Goal: Task Accomplishment & Management: Manage account settings

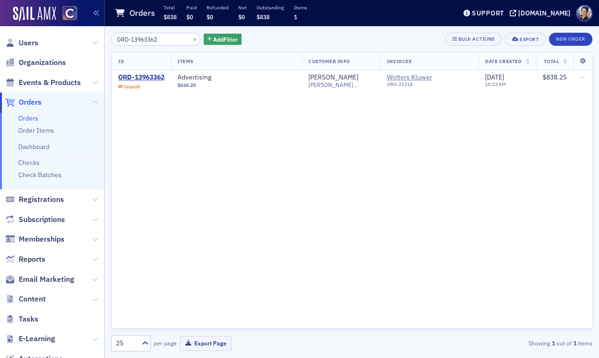
scroll to position [0, 44]
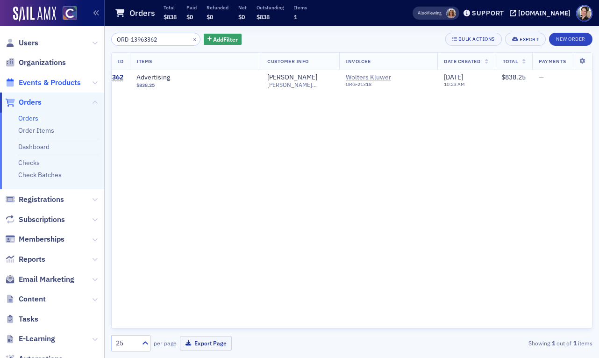
click at [51, 81] on span "Events & Products" at bounding box center [50, 83] width 62 height 10
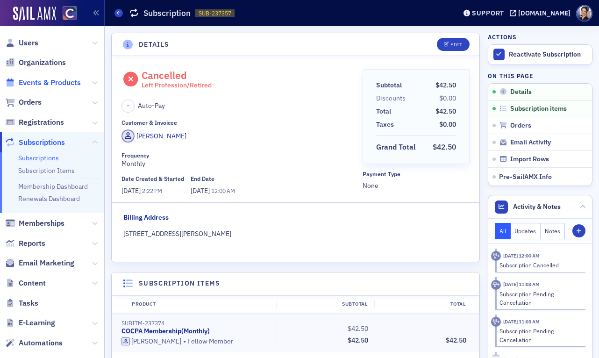
click at [58, 85] on span "Events & Products" at bounding box center [50, 83] width 62 height 10
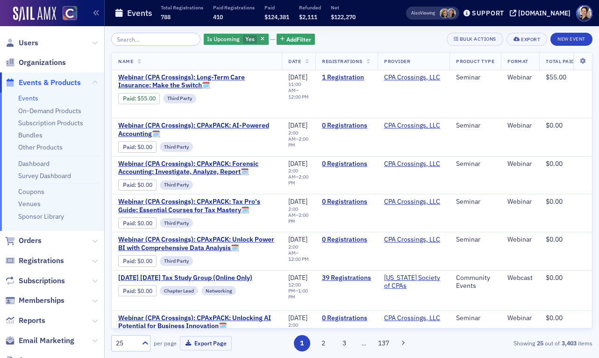
click at [131, 41] on input "search" at bounding box center [155, 39] width 89 height 13
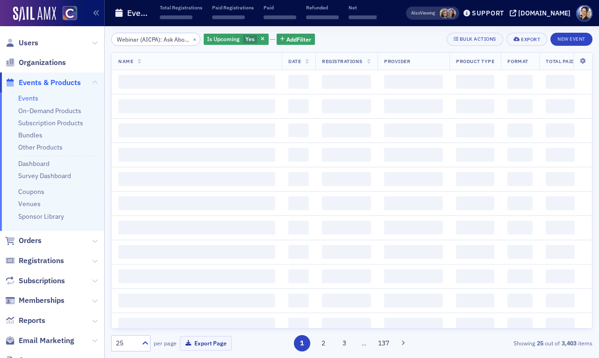
scroll to position [0, 304]
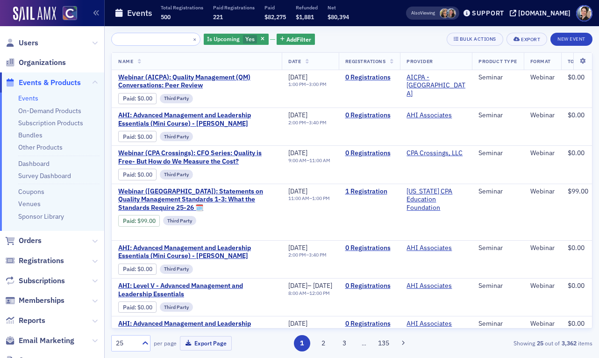
type input "Webinar (AICPA): Ask About Quality Management (QM) Series - Policies Ready? Lea…"
click at [261, 39] on icon "button" at bounding box center [263, 39] width 4 height 5
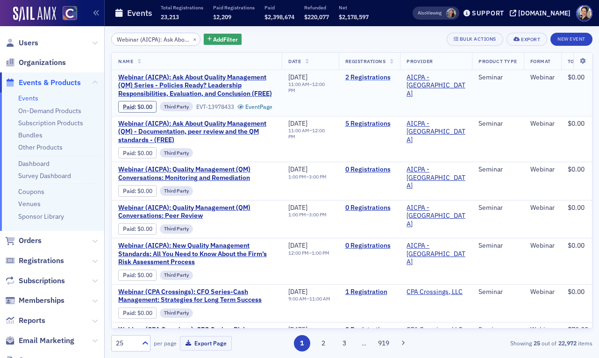
click at [394, 78] on link "2 Registrations" at bounding box center [369, 77] width 49 height 8
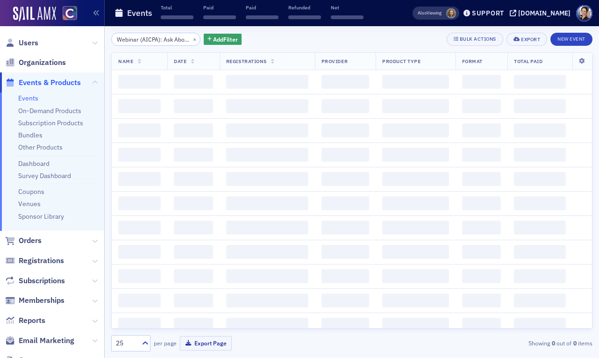
scroll to position [0, 304]
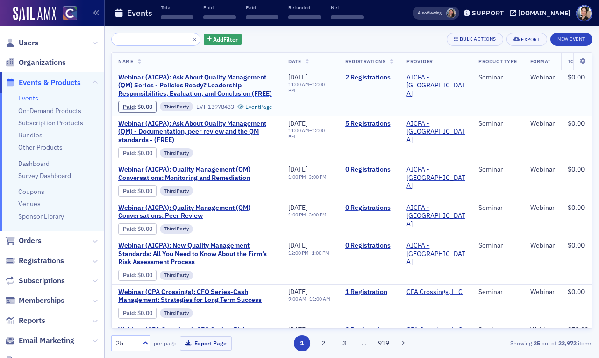
click at [213, 77] on span "Webinar (AICPA): Ask About Quality Management (QM) Series - Policies Ready? Lea…" at bounding box center [196, 85] width 157 height 25
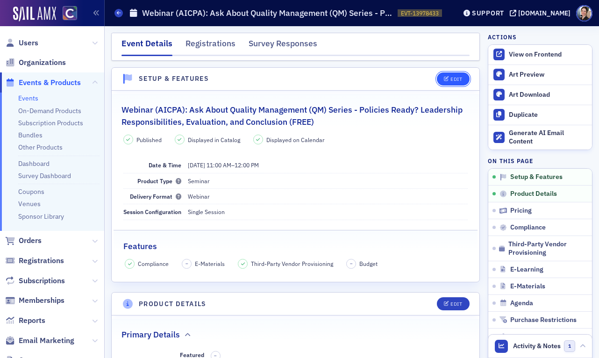
click at [457, 78] on div "Edit" at bounding box center [456, 79] width 12 height 5
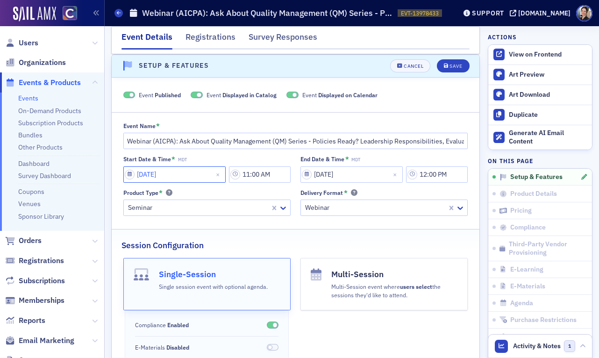
select select "8"
select select "2025"
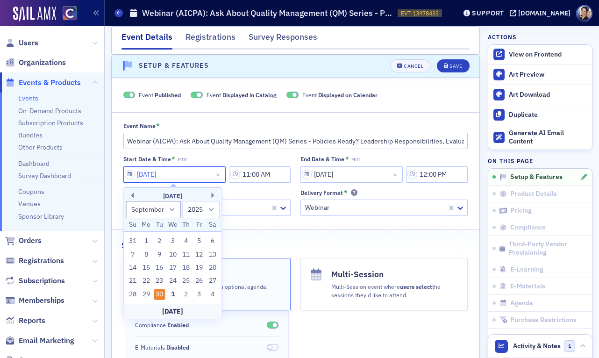
click at [195, 174] on input "09/30/2025" at bounding box center [174, 174] width 102 height 16
click at [213, 194] on button "Next Month" at bounding box center [215, 195] width 6 height 6
select select "9"
click at [199, 239] on div "3" at bounding box center [199, 240] width 11 height 11
type input "10/03/2025"
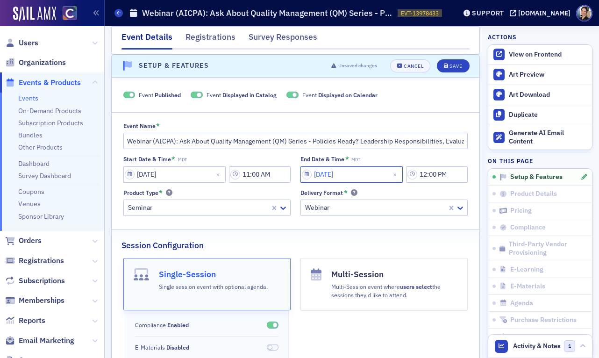
click at [347, 175] on input "09/30/2025" at bounding box center [351, 174] width 102 height 16
select select "8"
select select "2025"
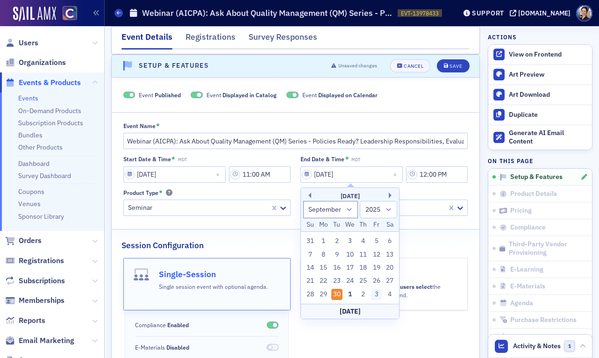
click at [375, 293] on div "3" at bounding box center [376, 294] width 11 height 11
type input "10/03/2025"
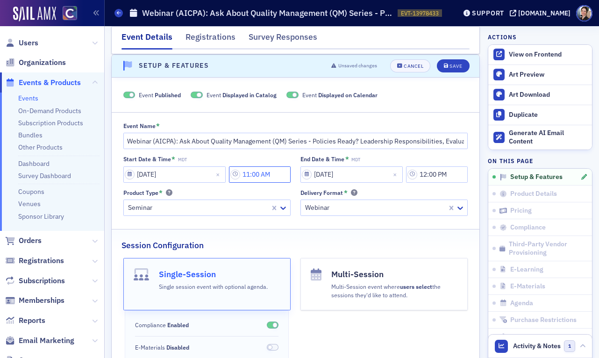
click at [260, 177] on input "11:00 AM" at bounding box center [260, 174] width 62 height 16
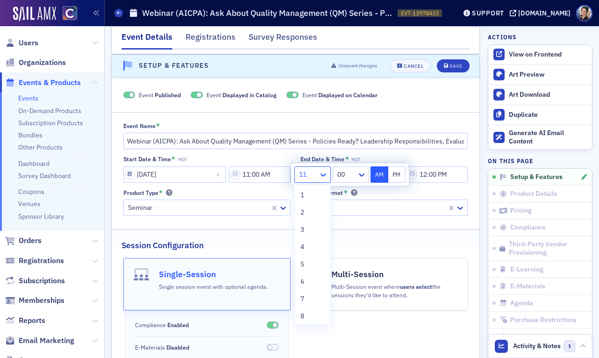
click at [322, 174] on icon at bounding box center [323, 174] width 9 height 9
click at [311, 194] on div "1" at bounding box center [312, 195] width 24 height 10
click at [398, 174] on button "PM" at bounding box center [397, 174] width 18 height 16
type input "1:00 PM"
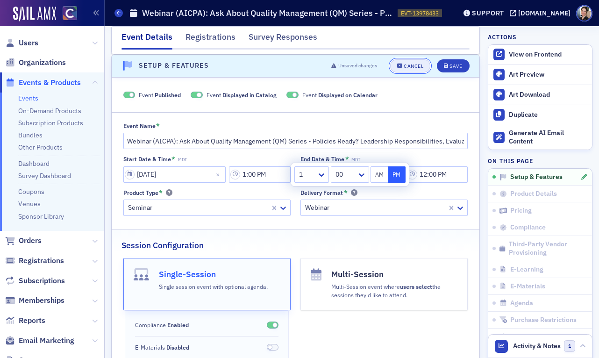
click at [411, 68] on div "Cancel" at bounding box center [414, 66] width 20 height 5
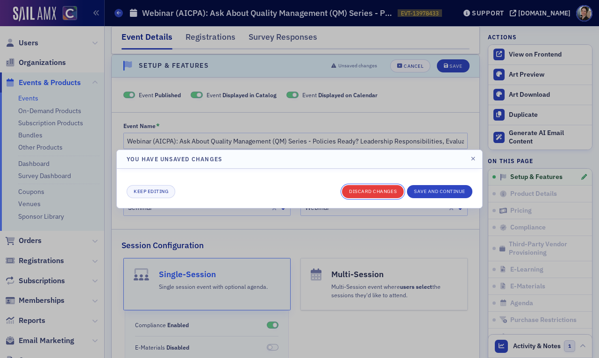
click at [387, 191] on button "Discard changes" at bounding box center [373, 191] width 62 height 13
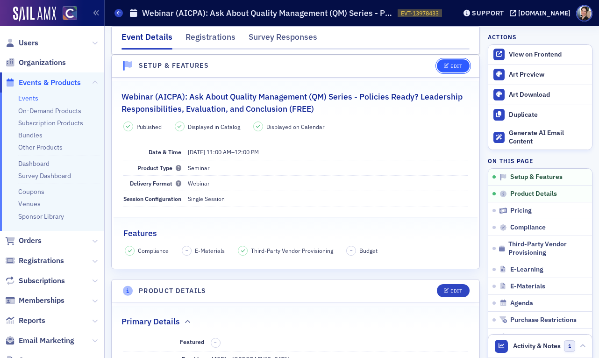
click at [453, 67] on div "Edit" at bounding box center [456, 66] width 12 height 5
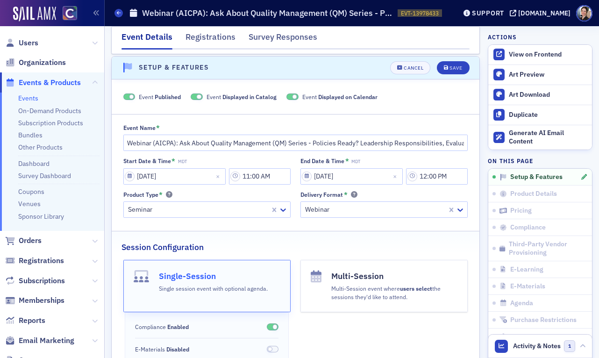
scroll to position [0, 0]
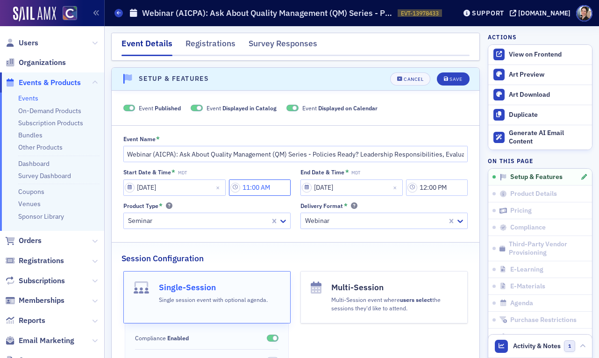
click at [257, 190] on input "11:00 AM" at bounding box center [260, 187] width 62 height 16
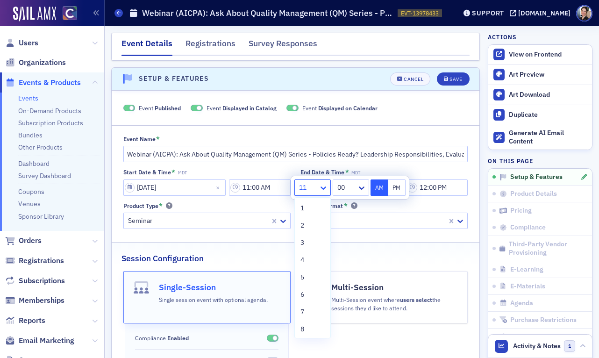
click at [320, 190] on icon at bounding box center [323, 187] width 9 height 9
click at [313, 207] on div "1" at bounding box center [312, 208] width 24 height 10
click at [391, 185] on button "PM" at bounding box center [397, 187] width 18 height 16
type input "1:00 PM"
click at [426, 199] on div "Start Date & Time * MDT 09/30/2025 1:00 PM End Date & Time * MDT 09/30/2025 12:…" at bounding box center [295, 199] width 345 height 60
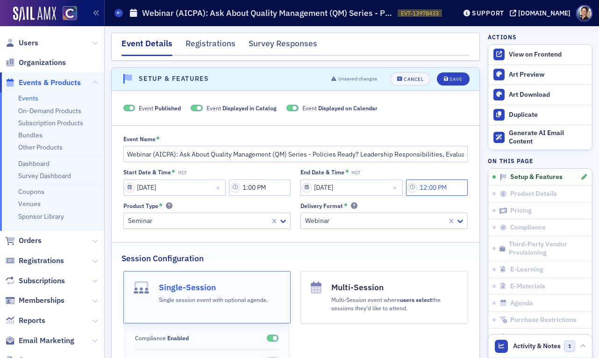
click at [433, 191] on input "12:00 PM" at bounding box center [437, 187] width 62 height 16
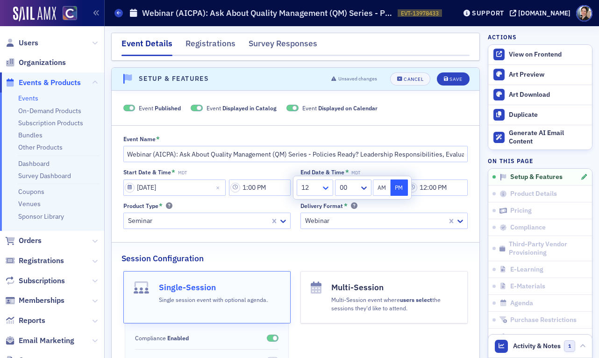
click at [326, 189] on icon at bounding box center [326, 187] width 6 height 3
click at [310, 226] on div "2" at bounding box center [315, 225] width 24 height 10
type input "2:00 PM"
click at [400, 189] on button "PM" at bounding box center [399, 187] width 18 height 16
click at [392, 206] on div "Delivery Format *" at bounding box center [383, 205] width 167 height 7
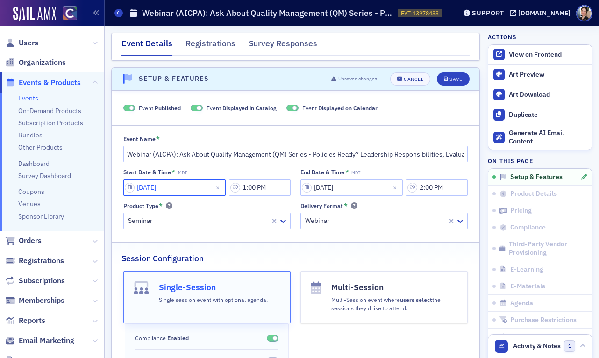
select select "8"
select select "2025"
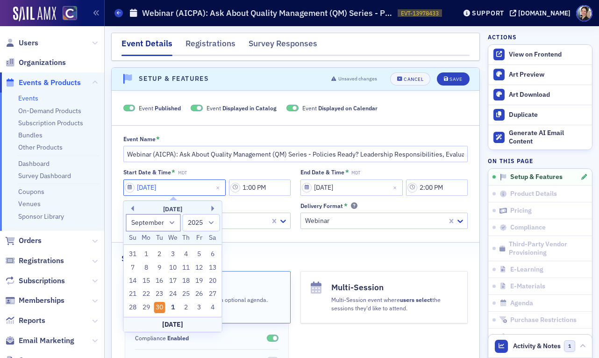
click at [205, 185] on input "09/30/2025" at bounding box center [174, 187] width 102 height 16
click at [198, 306] on div "3" at bounding box center [199, 307] width 11 height 11
type input "10/03/2025"
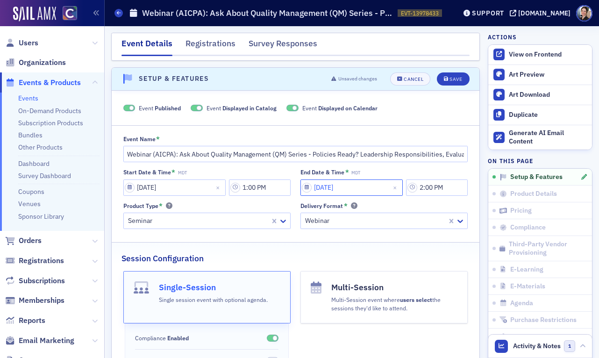
click at [369, 188] on input "09/30/2025" at bounding box center [351, 187] width 102 height 16
select select "8"
select select "2025"
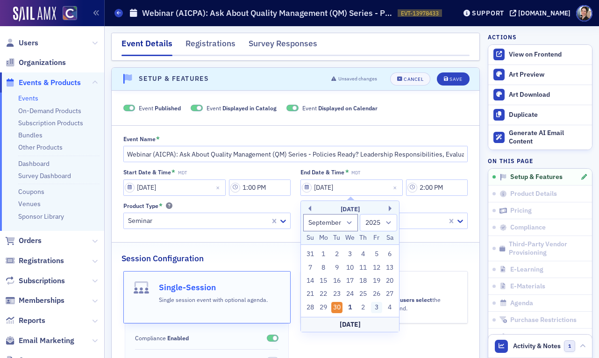
click at [379, 304] on div "3" at bounding box center [376, 307] width 11 height 11
type input "10/03/2025"
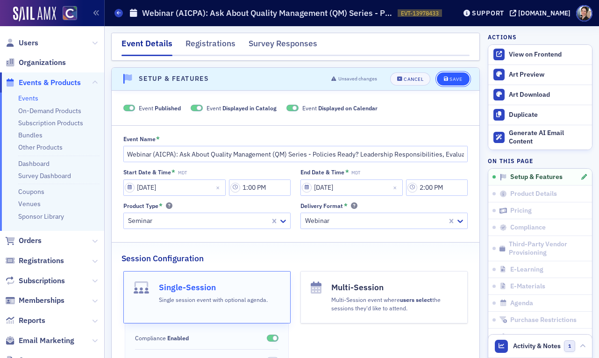
click at [455, 80] on div "Save" at bounding box center [455, 79] width 13 height 5
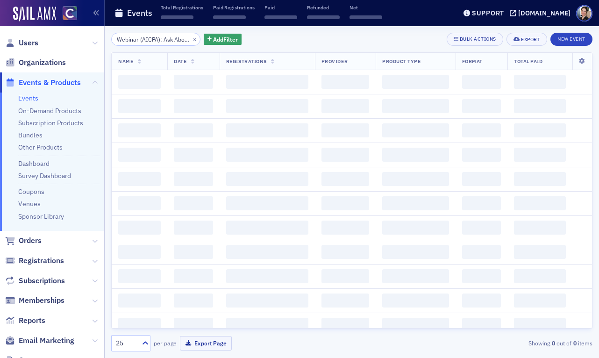
scroll to position [0, 304]
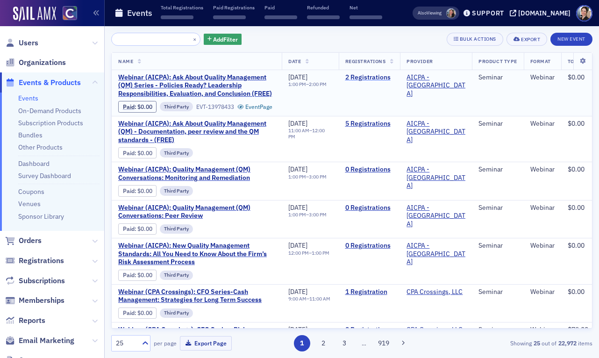
click at [394, 78] on link "2 Registrations" at bounding box center [369, 77] width 49 height 8
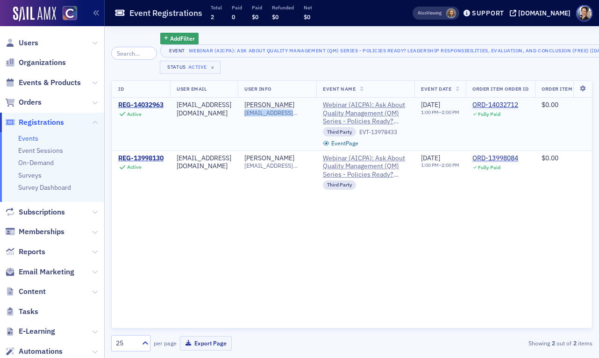
drag, startPoint x: 276, startPoint y: 115, endPoint x: 337, endPoint y: 118, distance: 61.7
click at [316, 118] on td "Renae Braun rjbrauncpa@gmail.com" at bounding box center [277, 124] width 78 height 53
copy span "[EMAIL_ADDRESS][DOMAIN_NAME]"
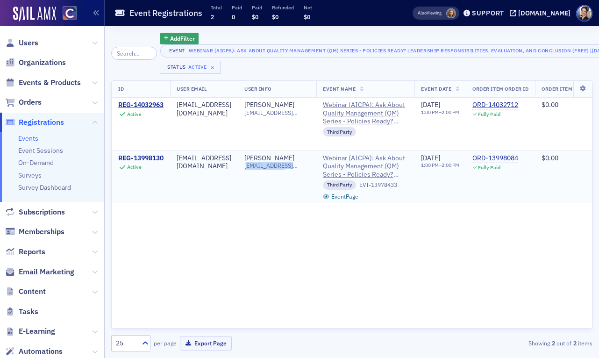
drag, startPoint x: 280, startPoint y: 167, endPoint x: 303, endPoint y: 187, distance: 30.4
click at [303, 187] on td "Cynthia Wadle thewadlefamily@comcast.net" at bounding box center [277, 176] width 78 height 53
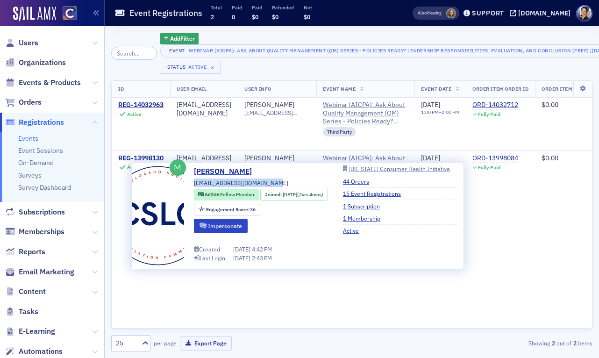
drag, startPoint x: 273, startPoint y: 183, endPoint x: 192, endPoint y: 183, distance: 80.8
click at [192, 183] on div "Cynthia Wadle thewadlefamily@comcast.net Active Fellow Member Joined : 5/10/202…" at bounding box center [298, 215] width 322 height 99
click at [203, 183] on span "thewadlefamily@comcast.net" at bounding box center [241, 182] width 94 height 8
drag, startPoint x: 193, startPoint y: 183, endPoint x: 276, endPoint y: 177, distance: 82.5
click at [276, 177] on div "Cynthia Wadle thewadlefamily@comcast.net Active Fellow Member Joined : 5/10/202…" at bounding box center [261, 215] width 134 height 99
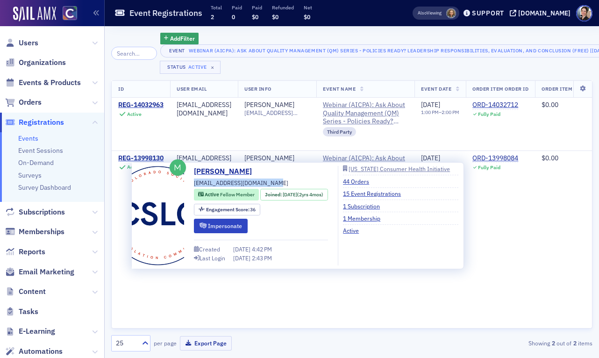
drag, startPoint x: 194, startPoint y: 184, endPoint x: 270, endPoint y: 184, distance: 76.1
click at [270, 184] on div "Cynthia Wadle thewadlefamily@comcast.net Active Fellow Member Joined : 5/10/202…" at bounding box center [261, 215] width 134 height 99
click at [262, 184] on span "thewadlefamily@comcast.net" at bounding box center [241, 182] width 94 height 8
drag, startPoint x: 196, startPoint y: 183, endPoint x: 275, endPoint y: 184, distance: 78.9
click at [275, 184] on div "Cynthia Wadle thewadlefamily@comcast.net Active Fellow Member Joined : 5/10/202…" at bounding box center [261, 215] width 134 height 99
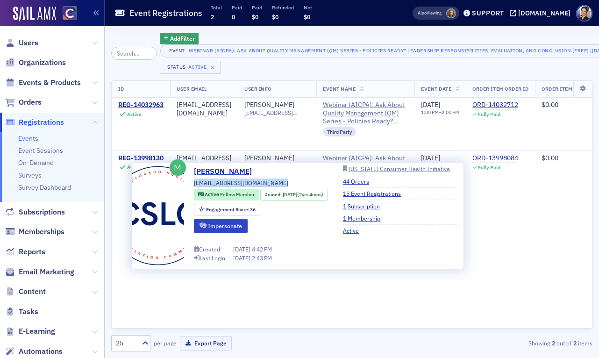
copy div "thewadlefamily@comcast.net"
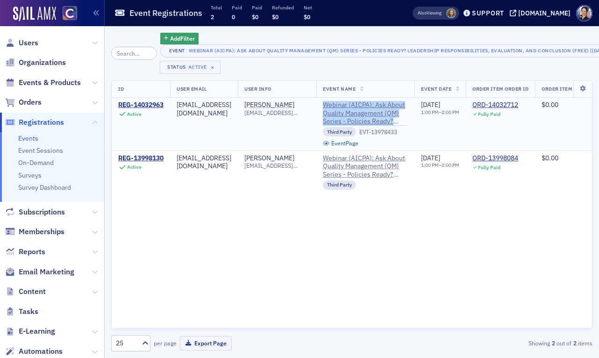
copy span "Webinar (AICPA): Ask About Quality Management (QM) Series - Policies Ready? Lea…"
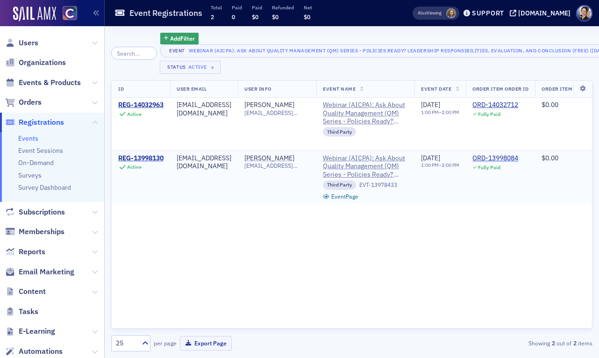
click at [293, 177] on td "Cynthia Wadle thewadlefamily@comcast.net" at bounding box center [277, 176] width 78 height 53
drag, startPoint x: 276, startPoint y: 165, endPoint x: 329, endPoint y: 163, distance: 52.3
click at [316, 163] on td "Cynthia Wadle thewadlefamily@comcast.net" at bounding box center [277, 176] width 78 height 53
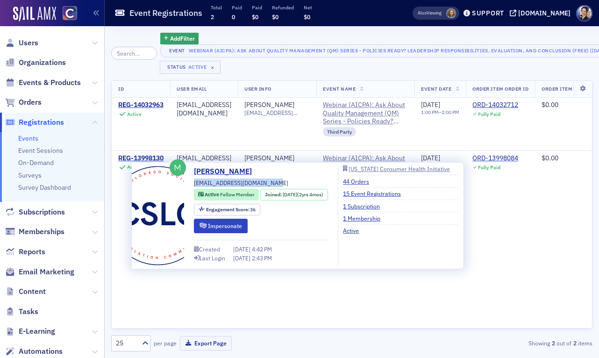
drag, startPoint x: 193, startPoint y: 182, endPoint x: 273, endPoint y: 179, distance: 79.5
click at [273, 179] on div "Cynthia Wadle thewadlefamily@comcast.net Active Fellow Member Joined : 5/10/202…" at bounding box center [298, 215] width 322 height 99
copy span "thewadlefamily@comcast.net"
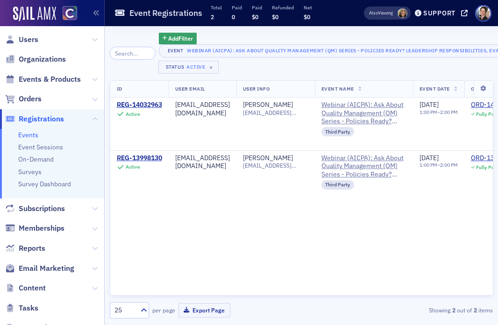
scroll to position [0, 3]
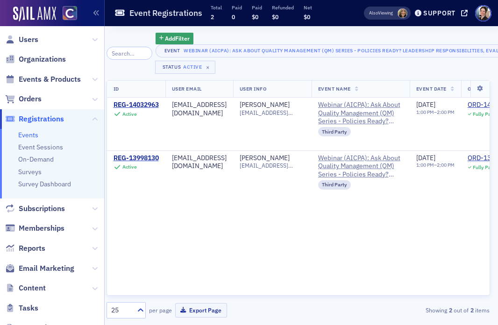
drag, startPoint x: 34, startPoint y: 40, endPoint x: 81, endPoint y: 43, distance: 46.9
click at [34, 40] on span "Users" at bounding box center [29, 40] width 20 height 10
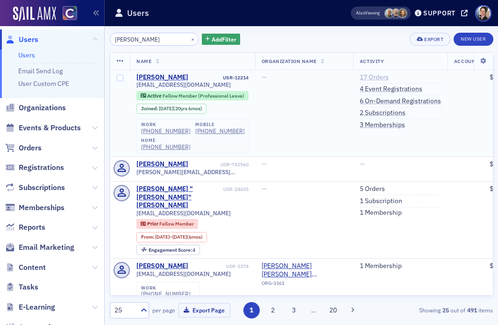
type input "Ana Brown"
drag, startPoint x: 370, startPoint y: 75, endPoint x: 322, endPoint y: 71, distance: 48.2
click at [370, 75] on link "17 Orders" at bounding box center [374, 77] width 29 height 8
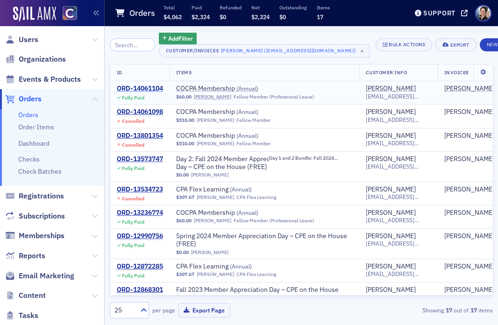
click at [154, 88] on div "ORD-14061104" at bounding box center [140, 89] width 46 height 8
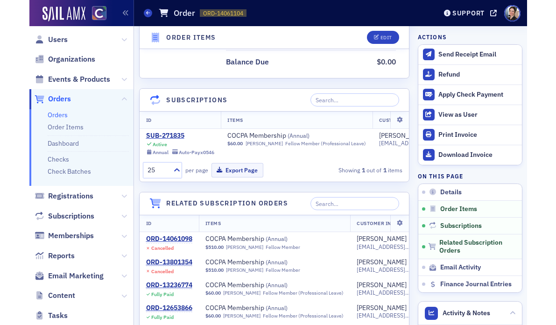
scroll to position [596, 0]
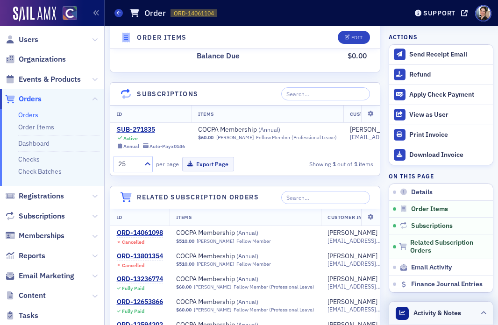
click at [439, 314] on span "Activity & Notes" at bounding box center [437, 313] width 48 height 10
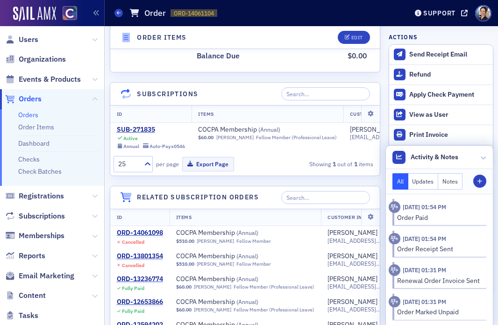
click at [453, 182] on button "Notes" at bounding box center [450, 181] width 24 height 16
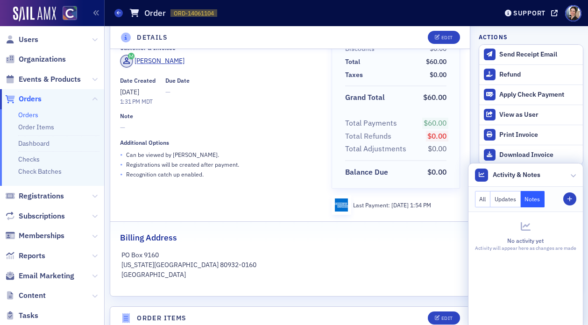
scroll to position [0, 0]
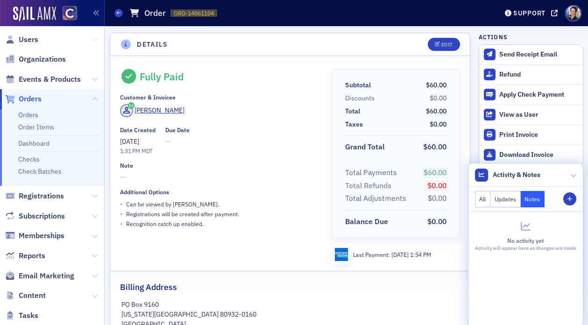
drag, startPoint x: 32, startPoint y: 38, endPoint x: 96, endPoint y: 35, distance: 64.0
click at [32, 38] on span "Users" at bounding box center [29, 40] width 20 height 10
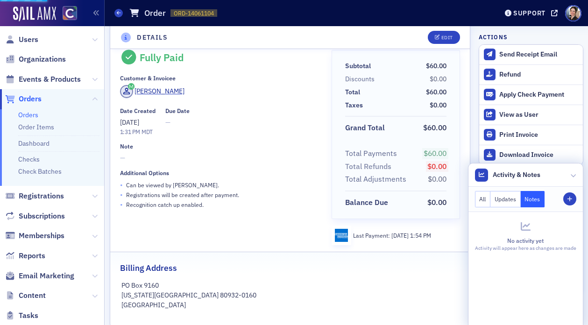
scroll to position [37, 0]
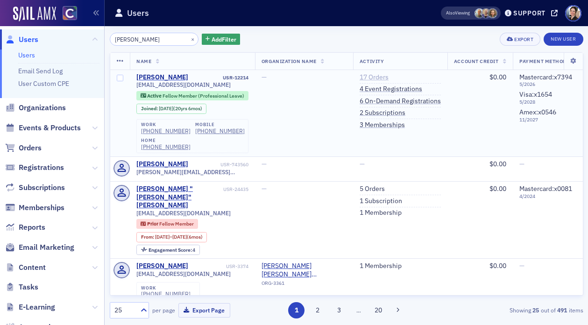
click at [377, 77] on link "17 Orders" at bounding box center [374, 77] width 29 height 8
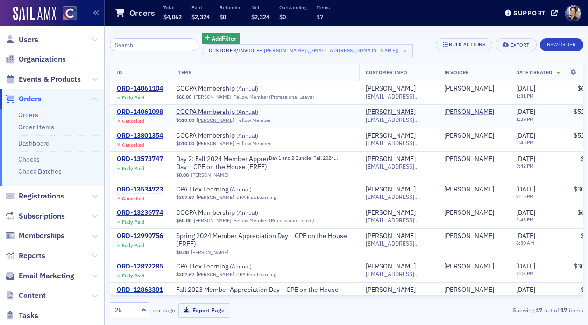
click at [144, 112] on div "ORD-14061098" at bounding box center [140, 112] width 46 height 8
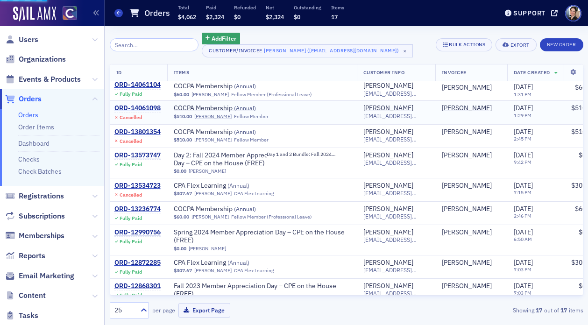
scroll to position [4, 3]
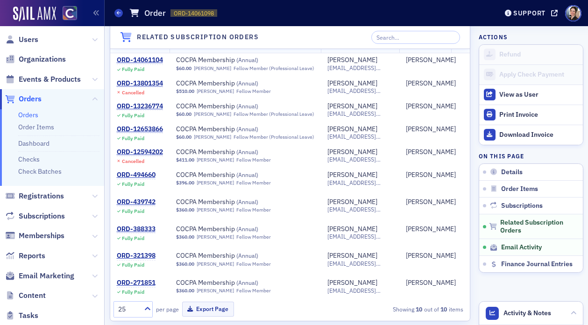
scroll to position [0, 145]
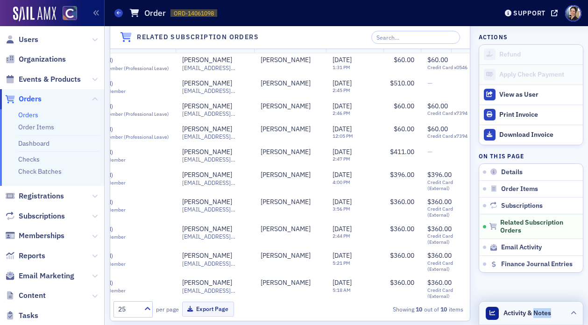
click at [548, 313] on span "Activity & Notes" at bounding box center [527, 313] width 48 height 10
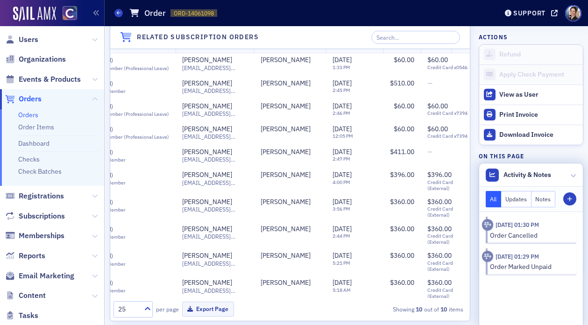
scroll to position [3, 0]
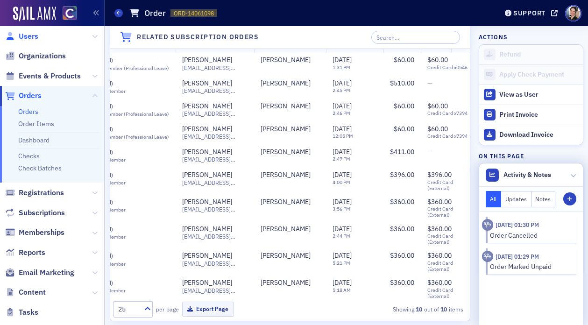
click at [31, 32] on span "Users" at bounding box center [29, 36] width 20 height 10
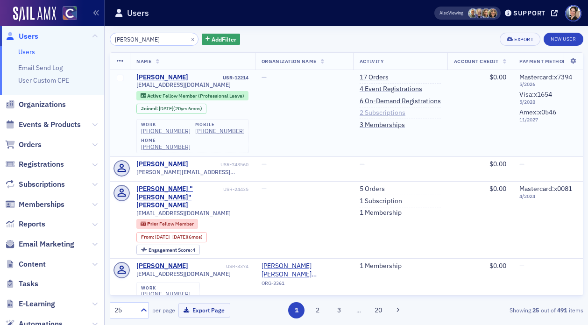
drag, startPoint x: 392, startPoint y: 113, endPoint x: 359, endPoint y: 110, distance: 32.8
click at [391, 113] on link "2 Subscriptions" at bounding box center [383, 113] width 46 height 8
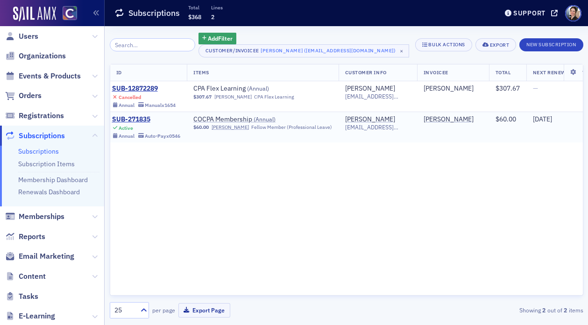
scroll to position [0, 5]
click at [142, 124] on span "Active Annual Auto-Pay x0546" at bounding box center [146, 131] width 69 height 15
click at [140, 119] on div "SUB-271835" at bounding box center [146, 119] width 69 height 8
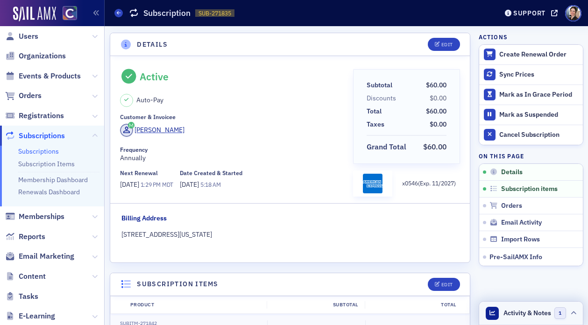
click at [537, 312] on span "Activity & Notes" at bounding box center [527, 313] width 48 height 10
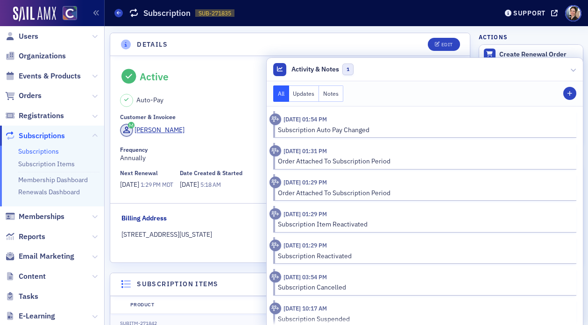
click at [343, 97] on button "Notes" at bounding box center [331, 93] width 24 height 16
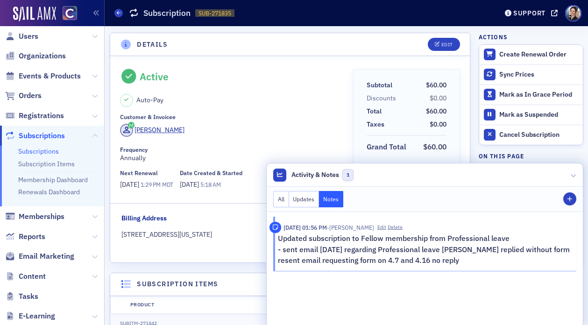
drag, startPoint x: 253, startPoint y: 124, endPoint x: 243, endPoint y: 141, distance: 19.1
click at [253, 124] on div "Ana Brown" at bounding box center [233, 132] width 227 height 16
drag, startPoint x: 214, startPoint y: 69, endPoint x: 201, endPoint y: 75, distance: 14.8
click at [214, 69] on div "Active" at bounding box center [233, 76] width 227 height 15
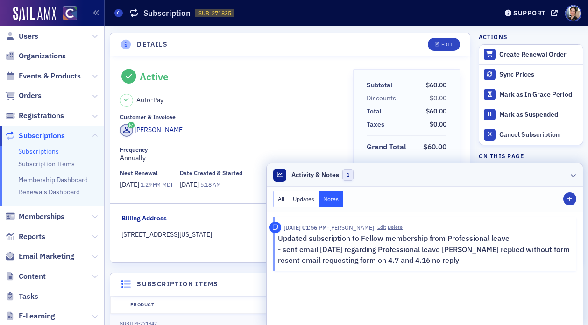
click at [575, 175] on icon at bounding box center [574, 175] width 6 height 6
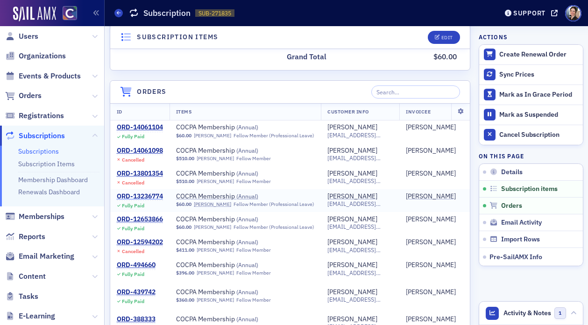
click at [141, 192] on div "ORD-13236774" at bounding box center [140, 196] width 46 height 8
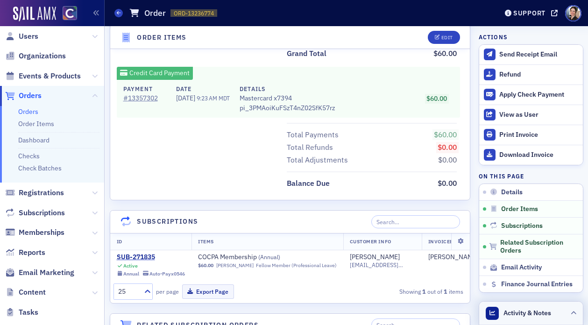
scroll to position [444, 0]
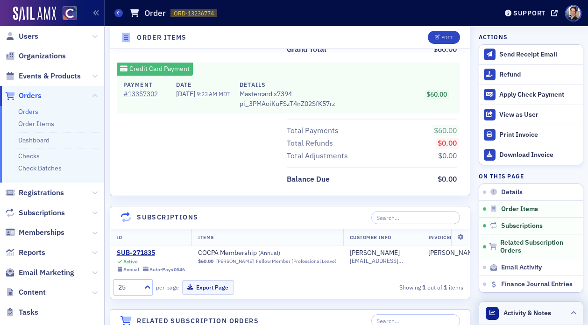
click at [538, 313] on span "Activity & Notes" at bounding box center [527, 313] width 48 height 10
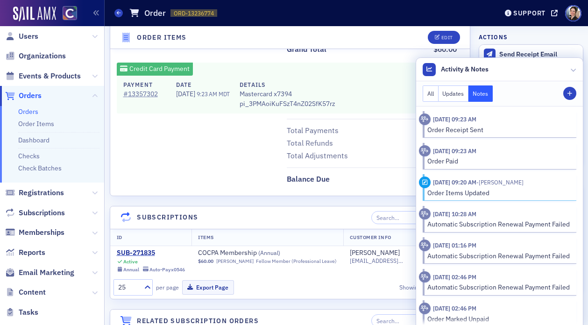
scroll to position [0, 0]
click at [482, 95] on button "Notes" at bounding box center [480, 93] width 24 height 16
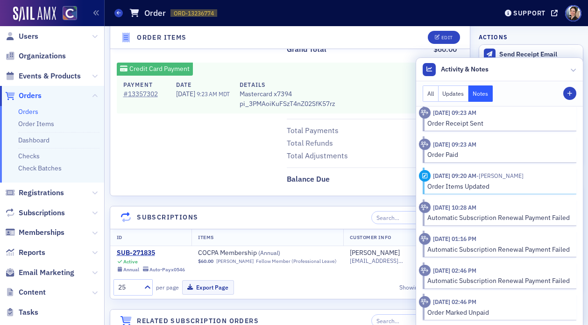
click at [196, 154] on div "Total Payments $60.00 Total Refunds $0.00 Total Adjustments $0.00" at bounding box center [290, 141] width 360 height 44
click at [28, 39] on span "Users" at bounding box center [29, 36] width 20 height 10
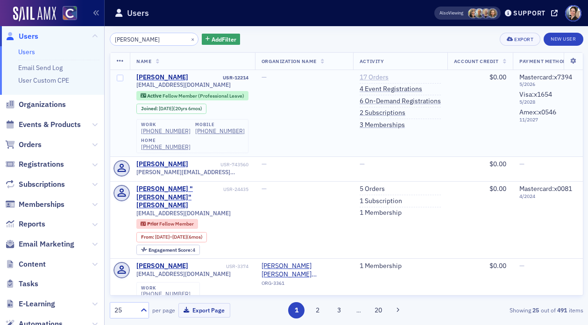
click at [383, 78] on link "17 Orders" at bounding box center [374, 77] width 29 height 8
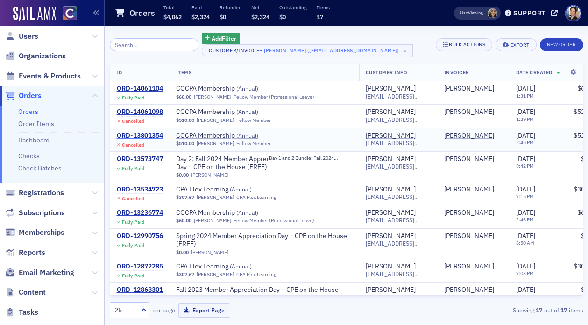
click at [144, 135] on div "ORD-13801354" at bounding box center [140, 136] width 46 height 8
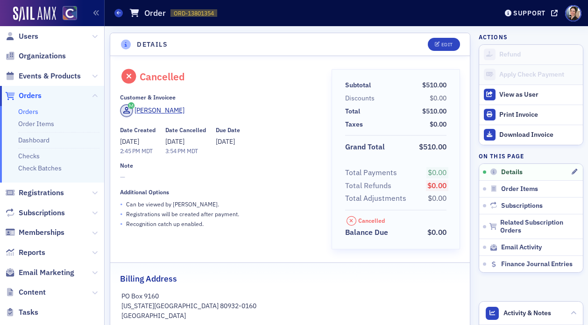
scroll to position [1, 0]
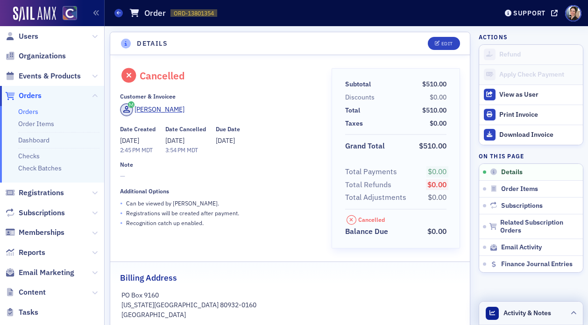
click at [523, 312] on span "Activity & Notes" at bounding box center [527, 313] width 48 height 10
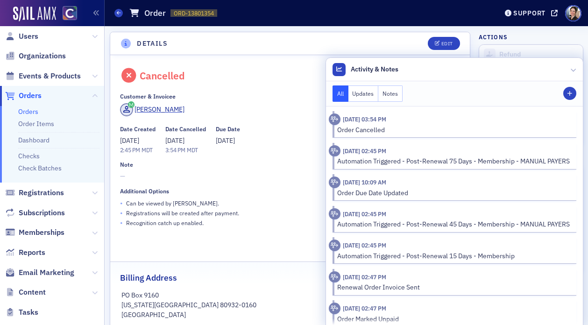
scroll to position [7, 0]
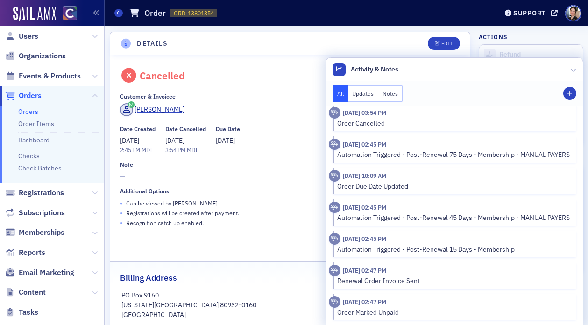
drag, startPoint x: 368, startPoint y: 273, endPoint x: 364, endPoint y: 280, distance: 7.9
click at [368, 273] on time "5/1/2025 02:47 PM" at bounding box center [364, 270] width 43 height 7
drag, startPoint x: 364, startPoint y: 282, endPoint x: 361, endPoint y: 267, distance: 15.9
click at [364, 282] on div "Renewal Order Invoice Sent" at bounding box center [453, 281] width 233 height 10
click at [349, 241] on time "5/16/2025 02:45 PM" at bounding box center [364, 238] width 43 height 7
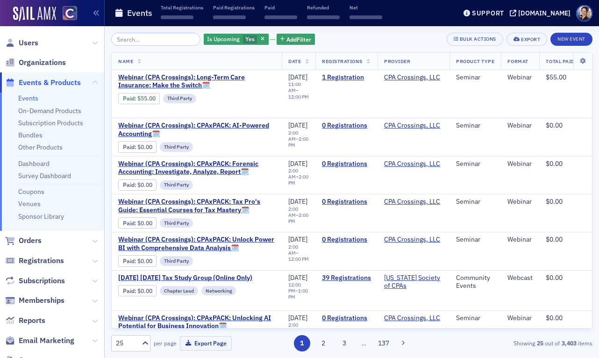
click at [169, 39] on input "search" at bounding box center [155, 39] width 89 height 13
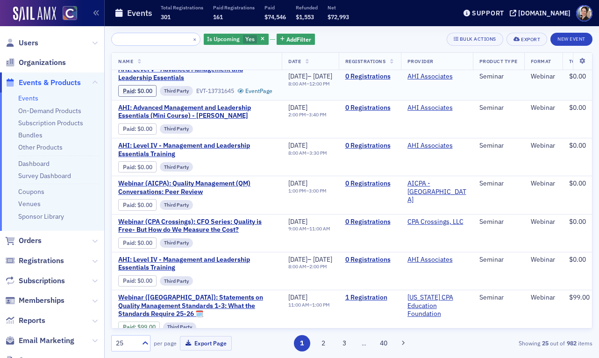
scroll to position [85, 0]
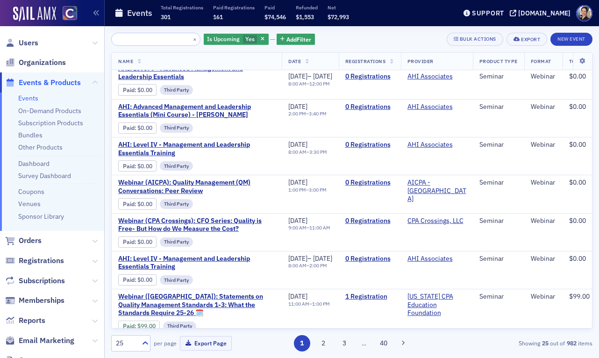
type input "Ask About Quality Management (QM) Series - Policies Ready? Leadership Responsib…"
click at [35, 43] on span "Users" at bounding box center [29, 43] width 20 height 10
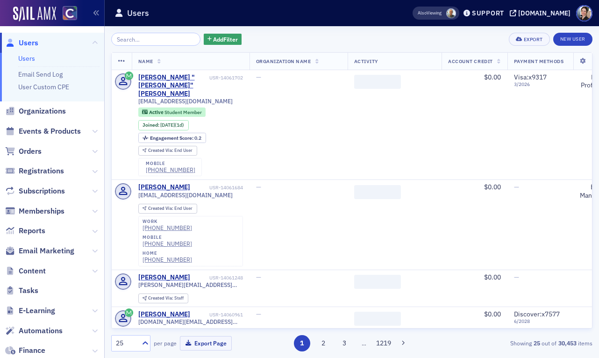
click at [169, 40] on input "search" at bounding box center [155, 39] width 89 height 13
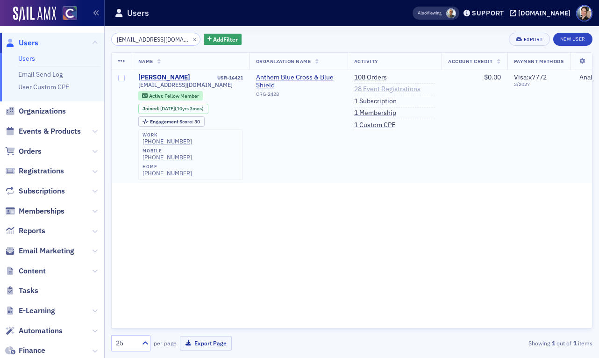
type input "[EMAIL_ADDRESS][DOMAIN_NAME]"
click at [379, 89] on link "28 Event Registrations" at bounding box center [387, 89] width 66 height 8
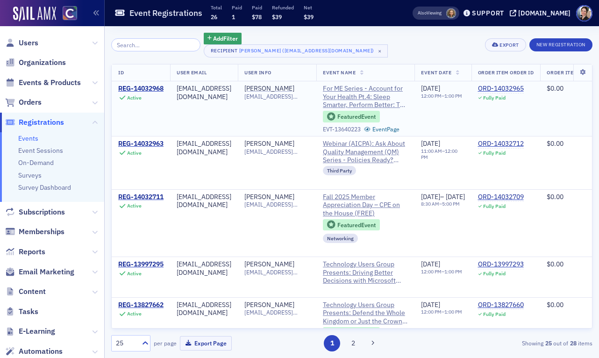
scroll to position [4, 0]
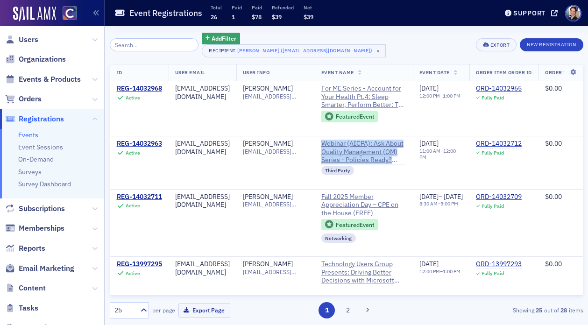
scroll to position [4, 0]
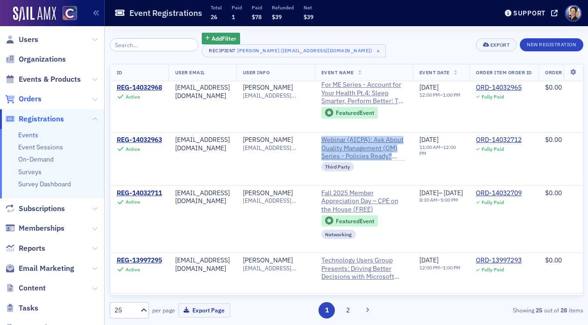
click at [36, 100] on span "Orders" at bounding box center [30, 99] width 23 height 10
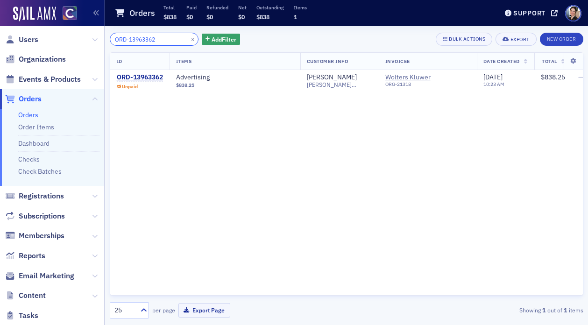
type input "ORD-13963362"
